Goal: Information Seeking & Learning: Learn about a topic

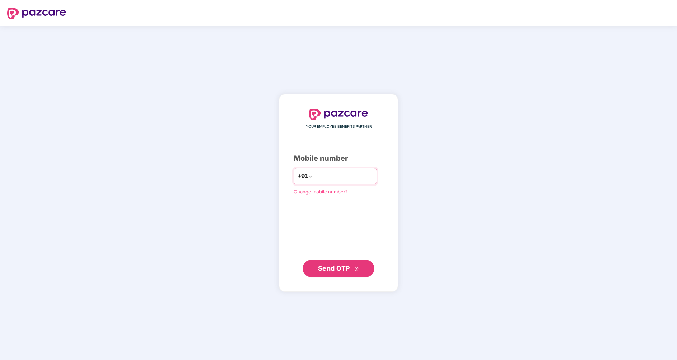
type input "**********"
click at [345, 269] on span "Send OTP" at bounding box center [334, 268] width 32 height 8
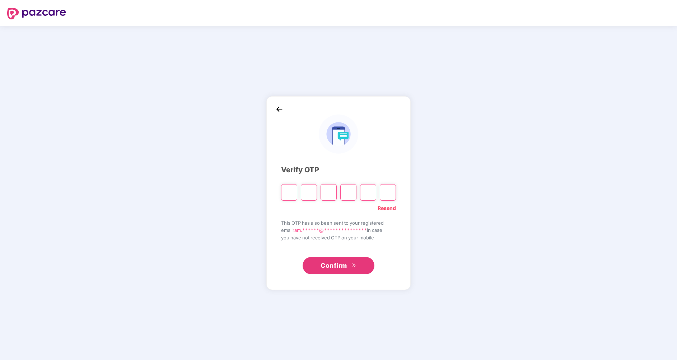
type input "*"
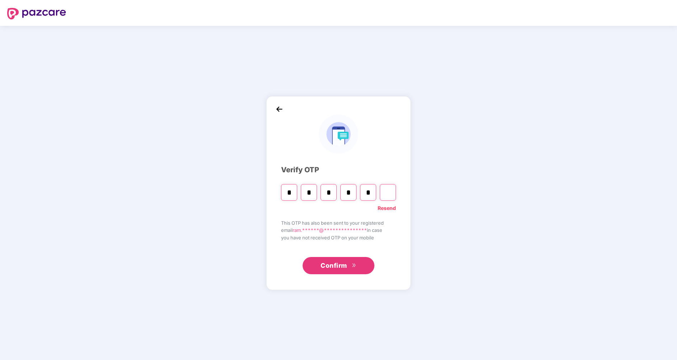
type input "*"
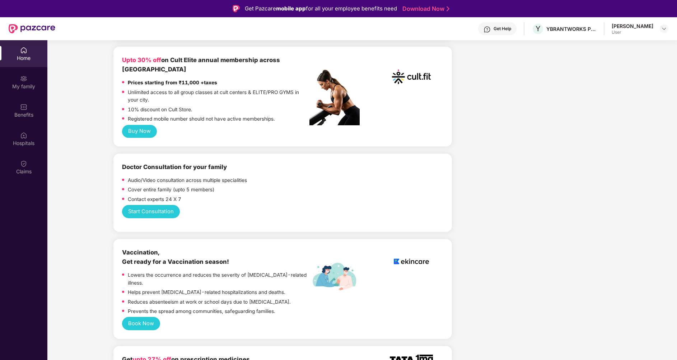
scroll to position [297, 0]
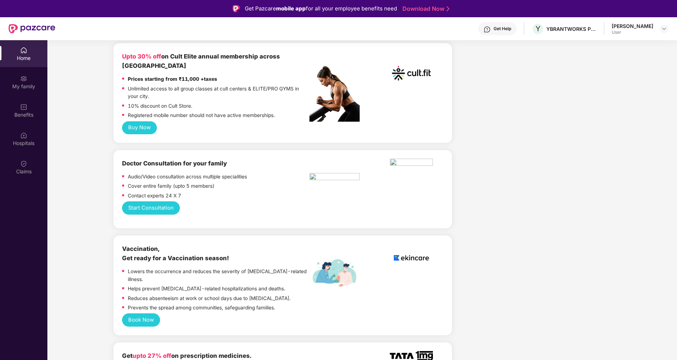
click at [147, 201] on button "Start Consultation" at bounding box center [150, 207] width 57 height 13
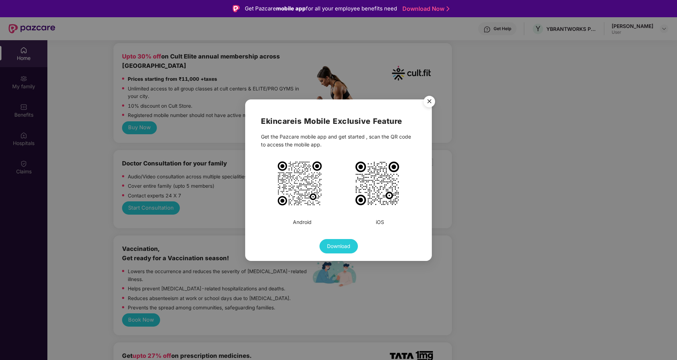
click at [429, 103] on img "Close" at bounding box center [429, 103] width 20 height 20
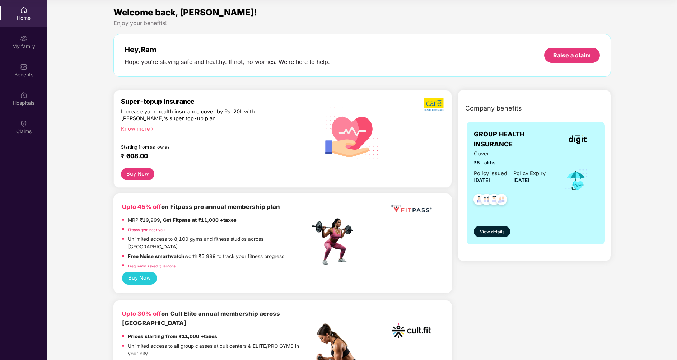
scroll to position [0, 0]
click at [25, 45] on div "My family" at bounding box center [23, 46] width 47 height 7
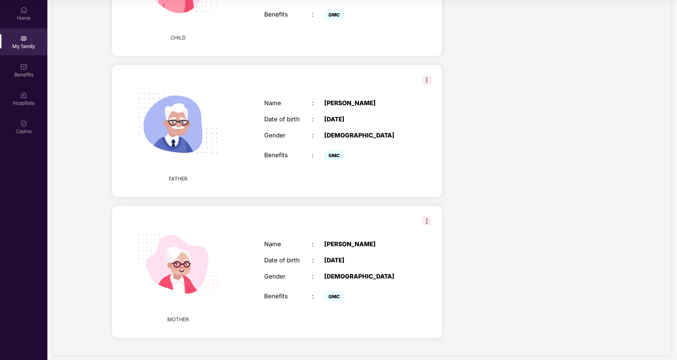
scroll to position [495, 0]
click at [428, 76] on img at bounding box center [426, 80] width 9 height 9
click at [389, 118] on div "Name : [PERSON_NAME] Date of birth : [DEMOGRAPHIC_DATA] Gender : [DEMOGRAPHIC_D…" at bounding box center [336, 131] width 158 height 81
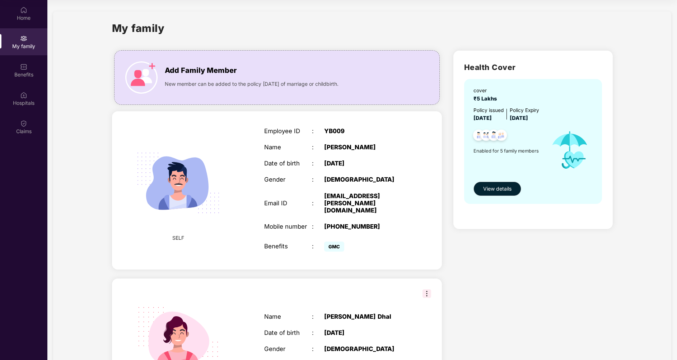
scroll to position [0, 0]
click at [497, 191] on span "View details" at bounding box center [497, 189] width 28 height 8
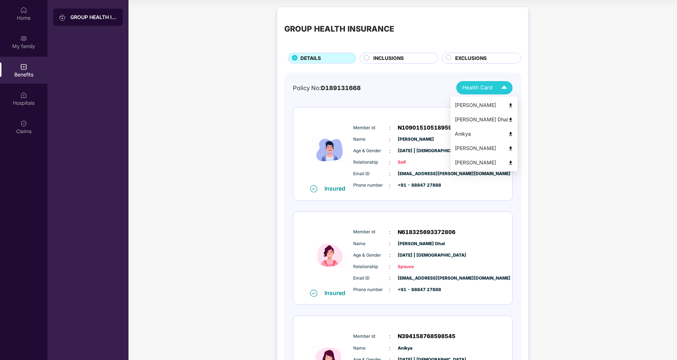
click at [497, 87] on div "Health Card" at bounding box center [486, 87] width 48 height 13
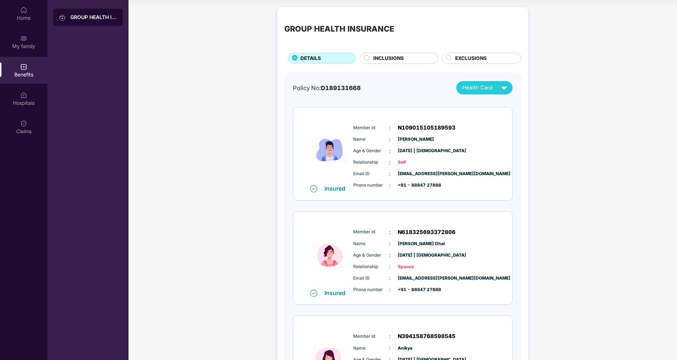
click at [400, 83] on div "Policy No: D189131668 Health Card" at bounding box center [403, 87] width 220 height 13
click at [365, 57] on circle at bounding box center [366, 57] width 5 height 5
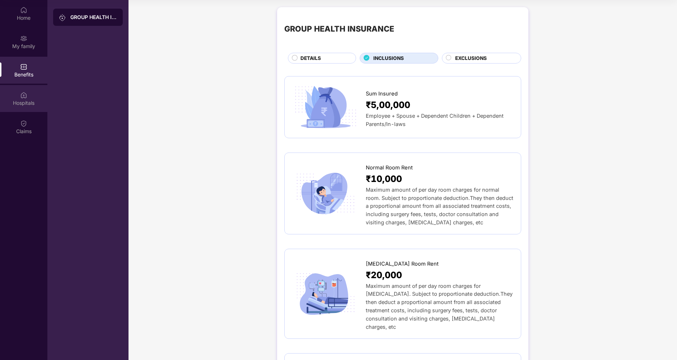
click at [22, 103] on div "Hospitals" at bounding box center [23, 102] width 47 height 7
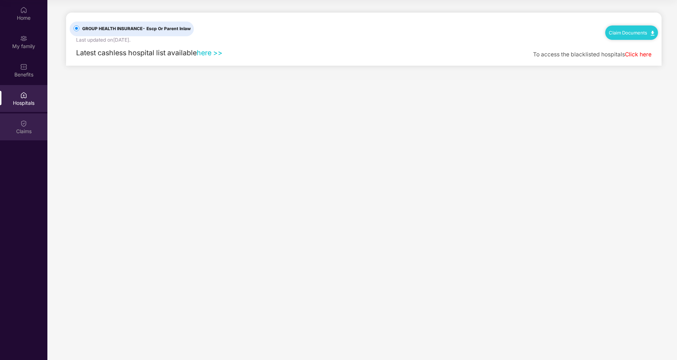
click at [27, 122] on img at bounding box center [23, 123] width 7 height 7
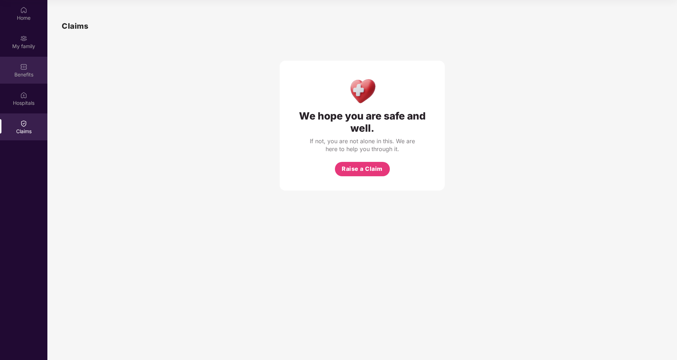
click at [23, 67] on img at bounding box center [23, 66] width 7 height 7
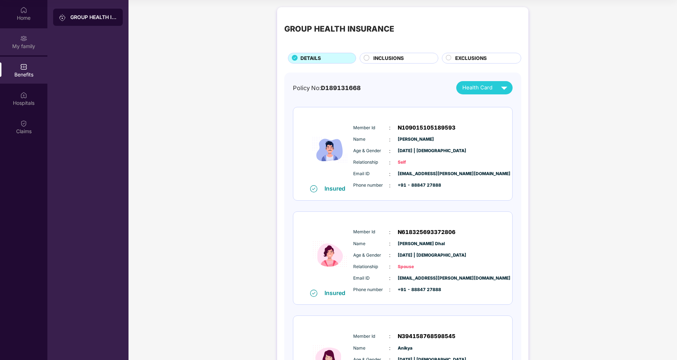
click at [26, 47] on div "My family" at bounding box center [23, 46] width 47 height 7
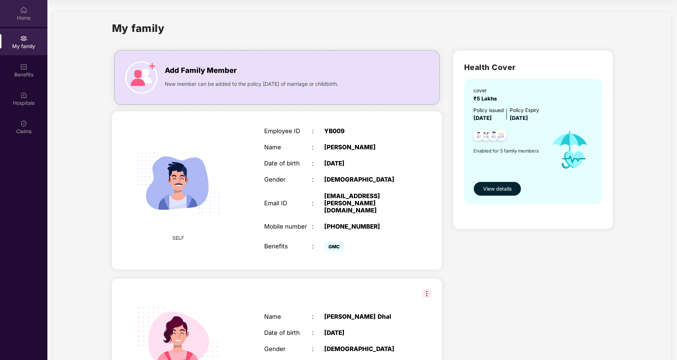
click at [22, 9] on img at bounding box center [23, 9] width 7 height 7
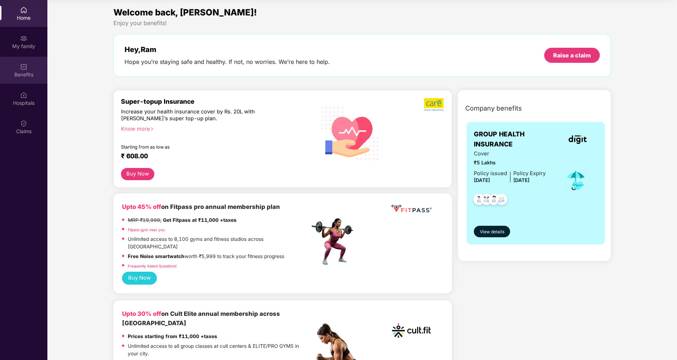
click at [26, 67] on img at bounding box center [23, 66] width 7 height 7
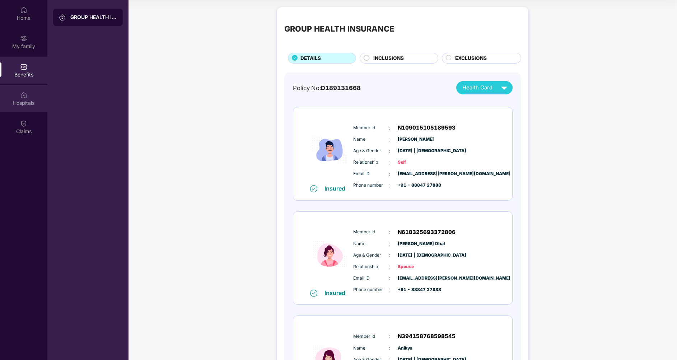
click at [26, 95] on img at bounding box center [23, 95] width 7 height 7
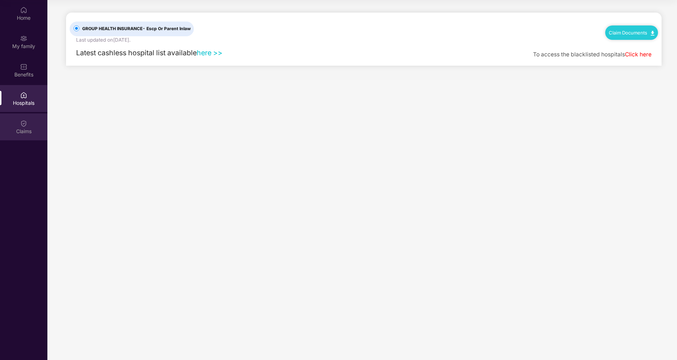
click at [25, 129] on div "Claims" at bounding box center [23, 131] width 47 height 7
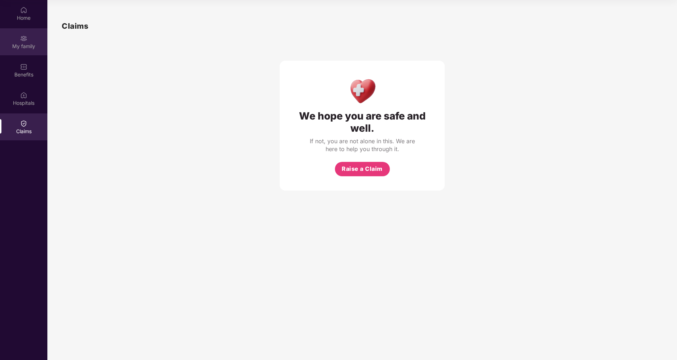
click at [24, 43] on div "My family" at bounding box center [23, 46] width 47 height 7
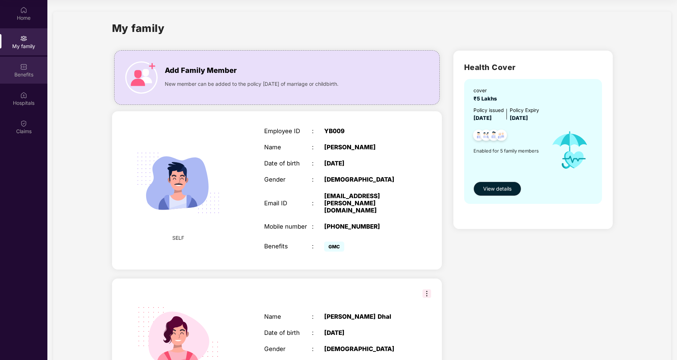
click at [24, 66] on img at bounding box center [23, 66] width 7 height 7
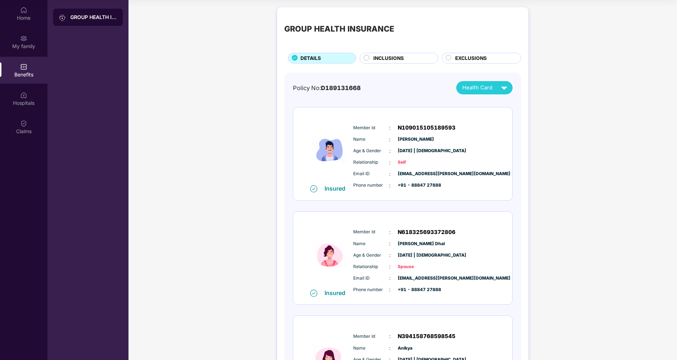
click at [90, 16] on div "GROUP HEALTH INSURANCE" at bounding box center [93, 17] width 47 height 7
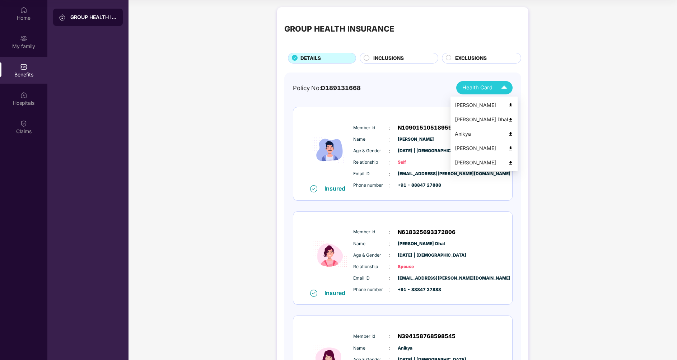
click at [501, 86] on img at bounding box center [504, 87] width 13 height 13
click at [499, 105] on div "[PERSON_NAME]" at bounding box center [484, 105] width 58 height 8
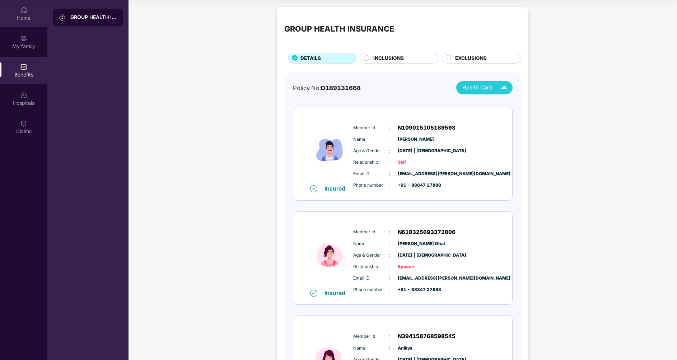
click at [24, 14] on div "Home" at bounding box center [23, 17] width 47 height 7
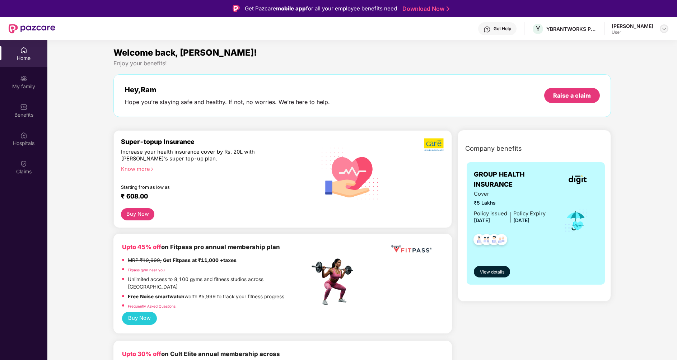
click at [663, 27] on img at bounding box center [664, 29] width 6 height 6
click at [616, 73] on div "User" at bounding box center [625, 72] width 42 height 6
click at [665, 30] on img at bounding box center [664, 29] width 6 height 6
click at [610, 71] on div "User" at bounding box center [625, 72] width 42 height 6
click at [576, 28] on div "YBRANTWORKS PRIVATE LIMITED" at bounding box center [571, 28] width 50 height 7
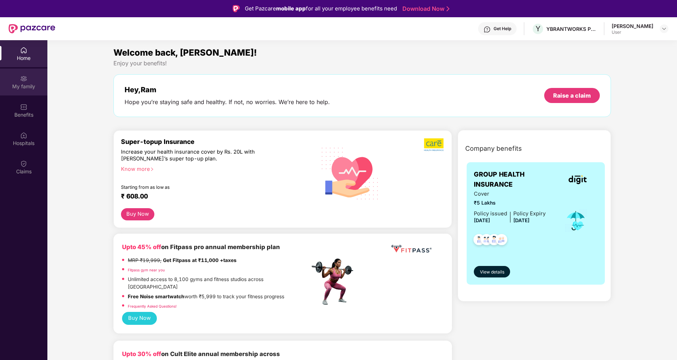
click at [22, 85] on div "My family" at bounding box center [23, 86] width 47 height 7
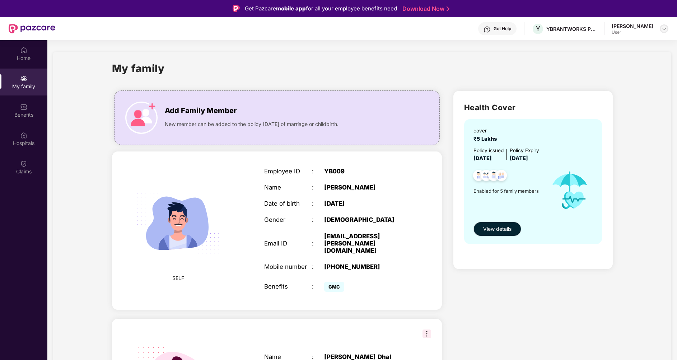
click at [662, 28] on img at bounding box center [664, 29] width 6 height 6
click at [611, 68] on div "[PERSON_NAME]" at bounding box center [625, 65] width 42 height 7
click at [509, 70] on div "My family" at bounding box center [362, 72] width 501 height 25
click at [20, 113] on div "Benefits" at bounding box center [23, 114] width 47 height 7
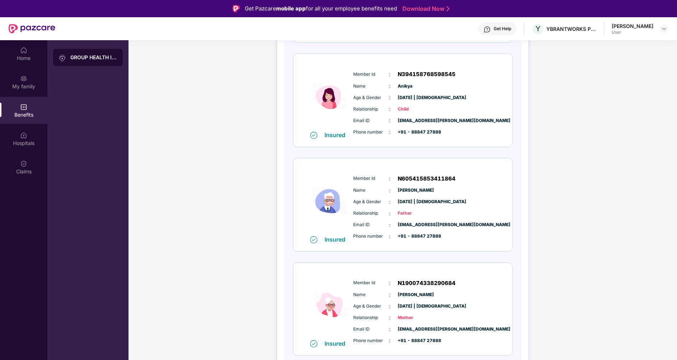
scroll to position [302, 0]
click at [29, 140] on div "Hospitals" at bounding box center [23, 143] width 47 height 7
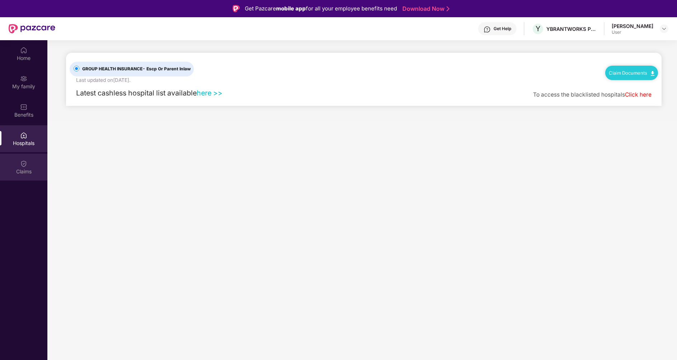
click at [25, 163] on img at bounding box center [23, 163] width 7 height 7
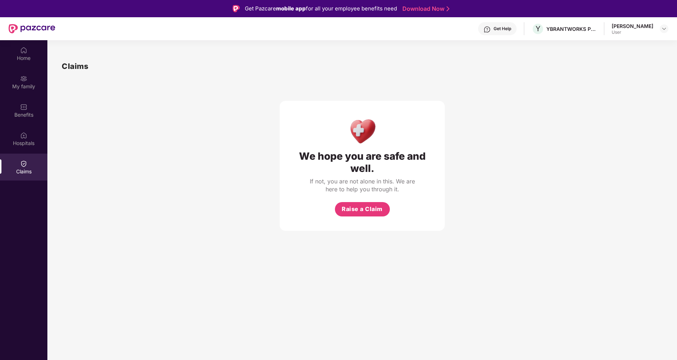
click at [504, 23] on div "Get Help" at bounding box center [497, 28] width 38 height 13
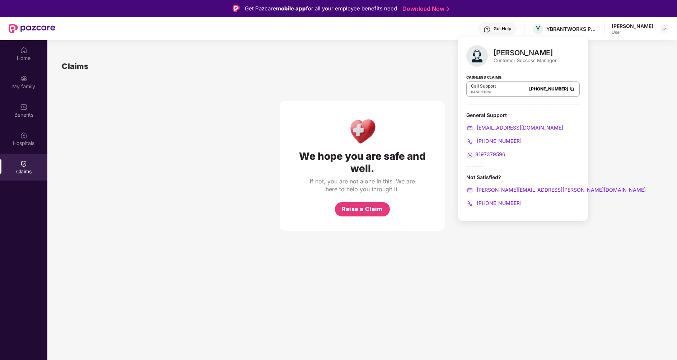
click at [488, 156] on span "8197379596" at bounding box center [490, 154] width 30 height 6
click at [484, 154] on span "8197379596" at bounding box center [490, 154] width 30 height 6
click at [24, 141] on div "Hospitals" at bounding box center [23, 143] width 47 height 7
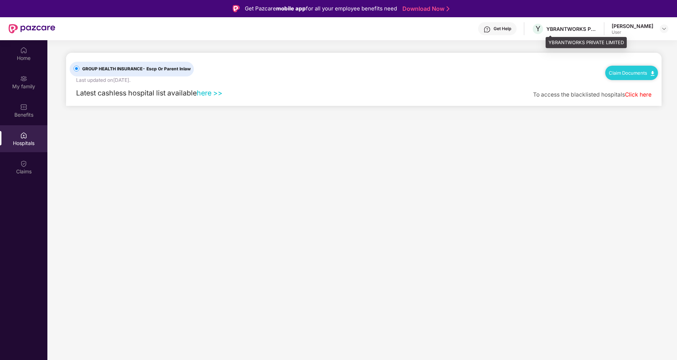
click at [596, 31] on div "YBRANTWORKS PRIVATE LIMITED" at bounding box center [571, 28] width 50 height 7
click at [667, 29] on div at bounding box center [664, 28] width 9 height 9
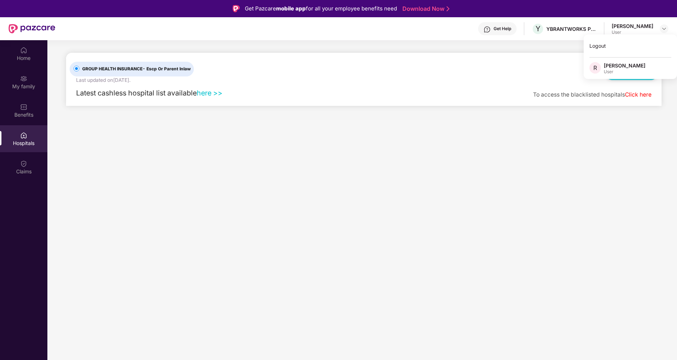
click at [434, 241] on main "GROUP HEALTH INSURANCE - Escp Or Parent Inlaw Last updated on [DATE] . Claim Do…" at bounding box center [361, 220] width 629 height 360
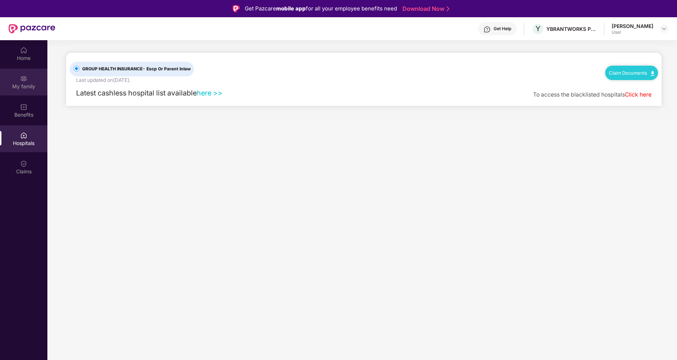
click at [22, 76] on img at bounding box center [23, 78] width 7 height 7
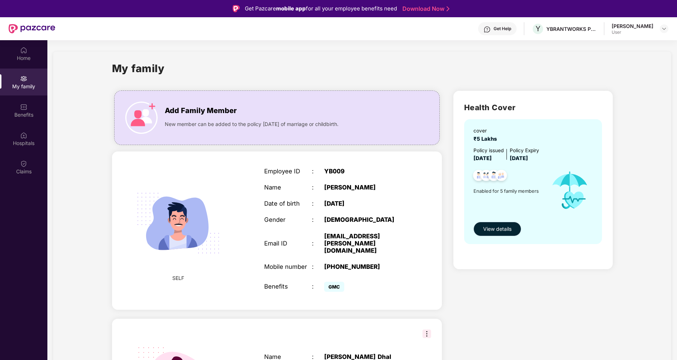
click at [503, 228] on span "View details" at bounding box center [497, 229] width 28 height 8
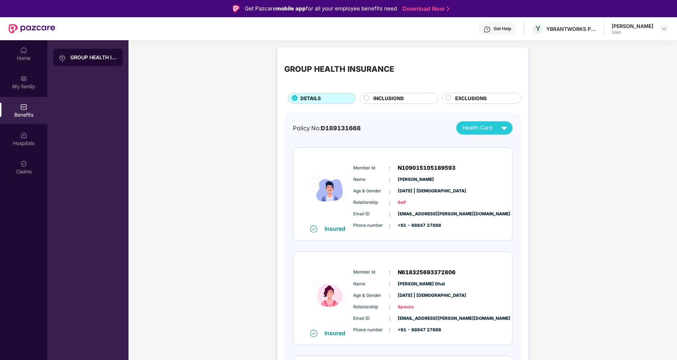
click at [435, 207] on div "Relationship : Self" at bounding box center [424, 203] width 142 height 8
